Goal: Find contact information: Obtain details needed to contact an individual or organization

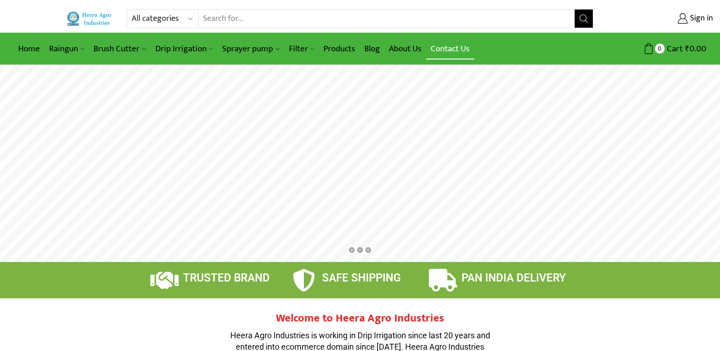
click at [460, 50] on link "Contact Us" at bounding box center [450, 48] width 48 height 21
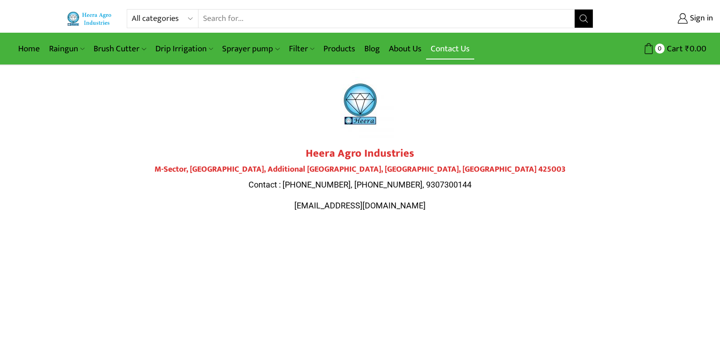
click at [460, 45] on link "Contact Us" at bounding box center [450, 48] width 48 height 21
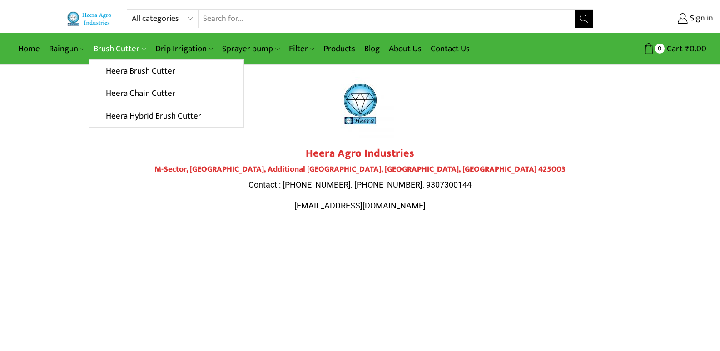
click at [116, 43] on link "Brush Cutter" at bounding box center [119, 48] width 61 height 21
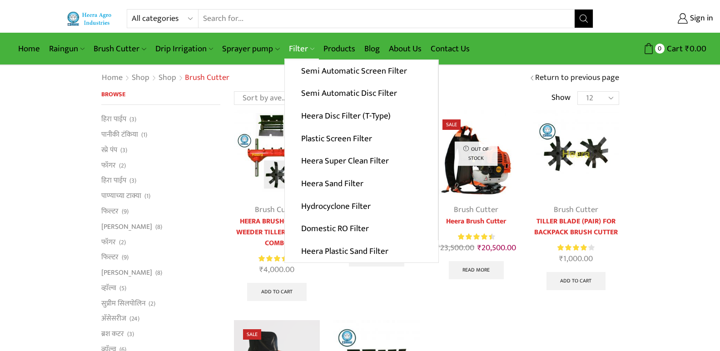
click at [301, 45] on link "Filter" at bounding box center [301, 48] width 35 height 21
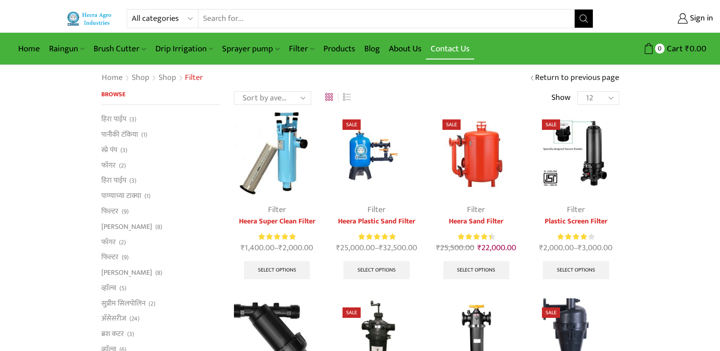
click at [443, 49] on link "Contact Us" at bounding box center [450, 48] width 48 height 21
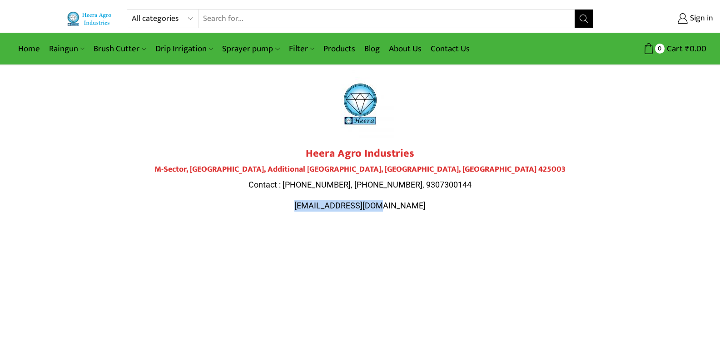
drag, startPoint x: 403, startPoint y: 208, endPoint x: 308, endPoint y: 207, distance: 95.0
click at [308, 207] on p "[EMAIL_ADDRESS][DOMAIN_NAME]" at bounding box center [360, 206] width 509 height 12
copy span "[EMAIL_ADDRESS][DOMAIN_NAME]"
